Goal: Register for event/course

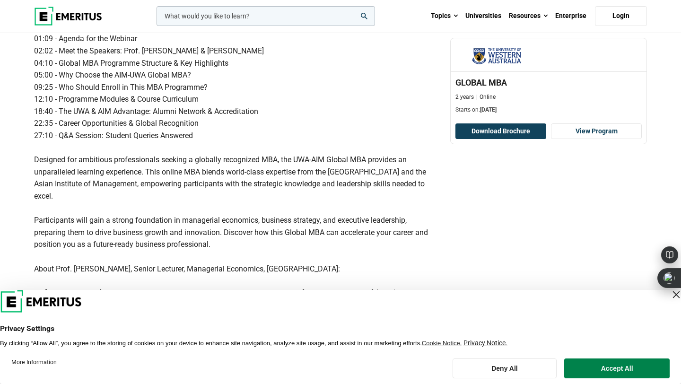
scroll to position [453, 0]
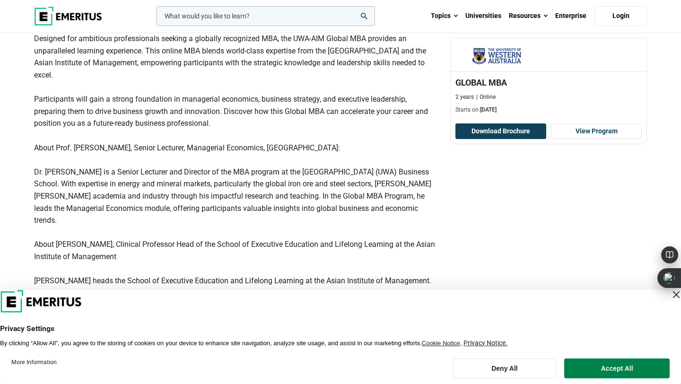
scroll to position [552, 0]
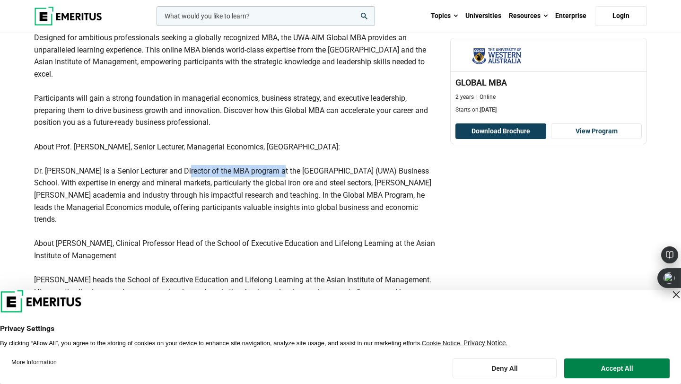
drag, startPoint x: 178, startPoint y: 171, endPoint x: 273, endPoint y: 170, distance: 95.1
click at [273, 170] on div "Join Professors Paul Crompton and Alberto G. Mateo Jr. for an engaging overview…" at bounding box center [236, 73] width 405 height 617
click at [179, 168] on div "Join Professors Paul Crompton and Alberto G. Mateo Jr. for an engaging overview…" at bounding box center [236, 73] width 405 height 617
drag, startPoint x: 179, startPoint y: 168, endPoint x: 271, endPoint y: 167, distance: 92.2
click at [271, 167] on div "Join Professors Paul Crompton and Alberto G. Mateo Jr. for an engaging overview…" at bounding box center [236, 73] width 405 height 617
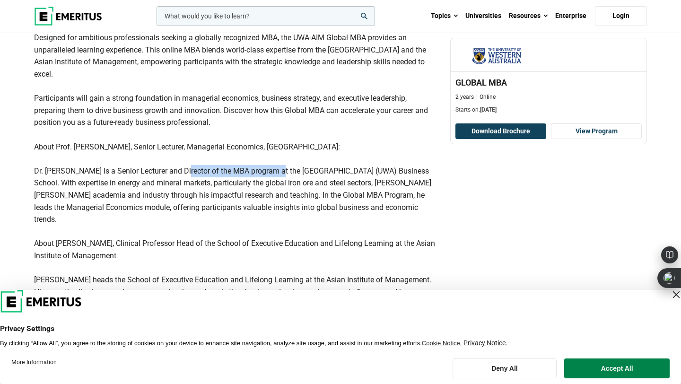
drag, startPoint x: 275, startPoint y: 170, endPoint x: 179, endPoint y: 169, distance: 96.5
click at [179, 169] on div "Join Professors Paul Crompton and Alberto G. Mateo Jr. for an engaging overview…" at bounding box center [236, 73] width 405 height 617
copy div "Director of the MBA program"
